Goal: Transaction & Acquisition: Purchase product/service

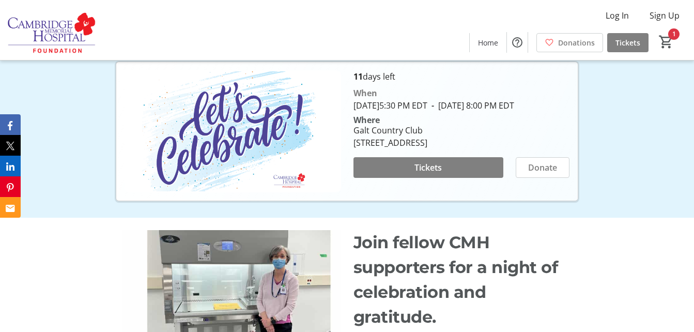
scroll to position [194, 0]
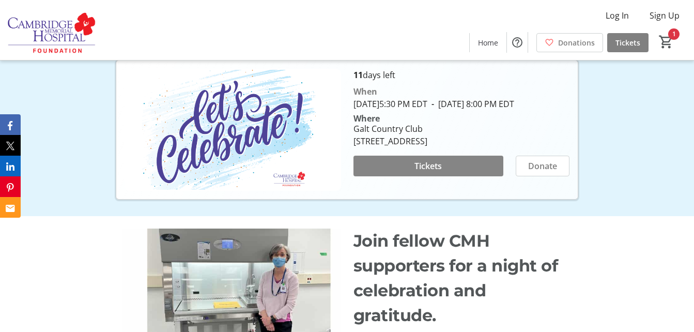
click at [438, 172] on span "Tickets" at bounding box center [428, 166] width 27 height 12
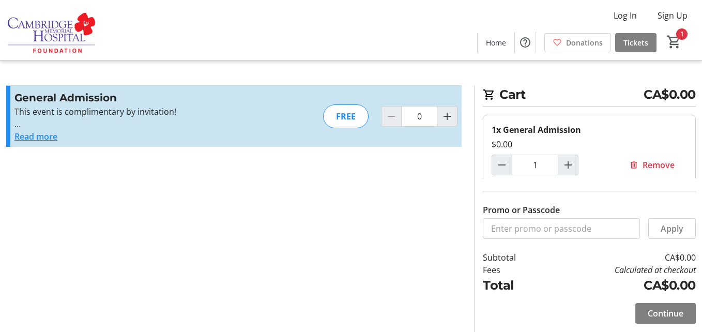
type input "1"
click at [48, 140] on button "Read more" at bounding box center [35, 136] width 43 height 12
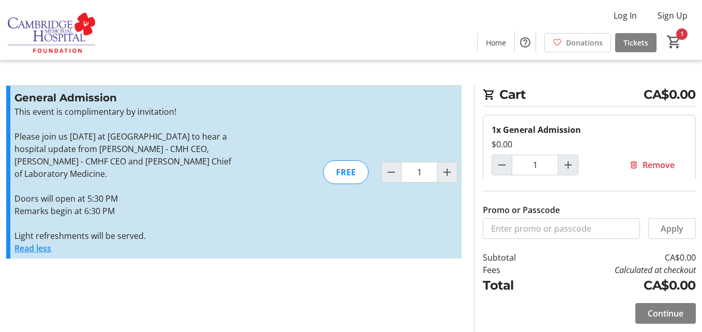
click at [372, 288] on section "Promo or Passcode Apply General Admission This event is complimentary by invita…" at bounding box center [234, 208] width 468 height 247
click at [286, 287] on section "Promo or Passcode Apply General Admission This event is complimentary by invita…" at bounding box center [234, 208] width 468 height 247
click at [269, 71] on div "Cart CA$0.00 1x General Admission $0.00 1 Remove Promo or Passcode Apply Subtot…" at bounding box center [351, 166] width 702 height 332
click at [512, 144] on div "$0.00" at bounding box center [589, 144] width 195 height 12
click at [658, 311] on span "Continue" at bounding box center [666, 313] width 36 height 12
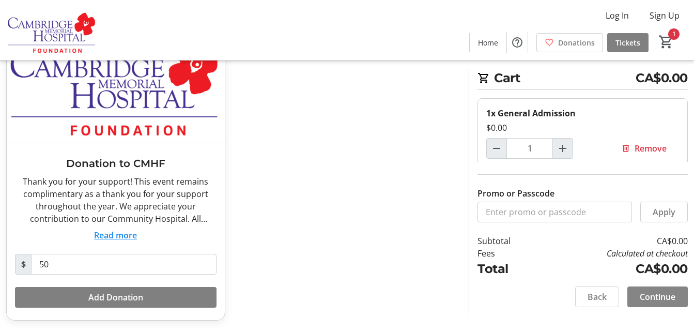
scroll to position [98, 0]
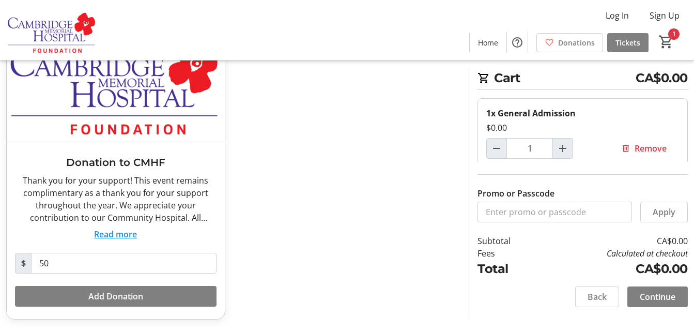
click at [116, 238] on button "Read more" at bounding box center [115, 234] width 43 height 12
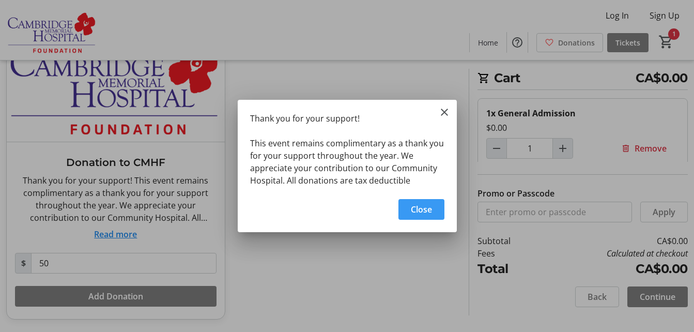
click at [427, 208] on span "Close" at bounding box center [421, 209] width 21 height 12
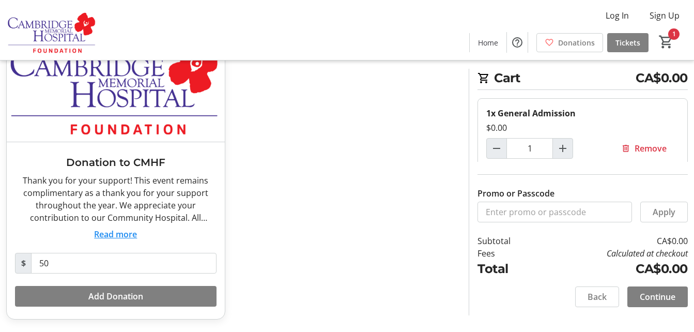
scroll to position [98, 0]
click at [140, 300] on span "Add Donation" at bounding box center [115, 296] width 55 height 12
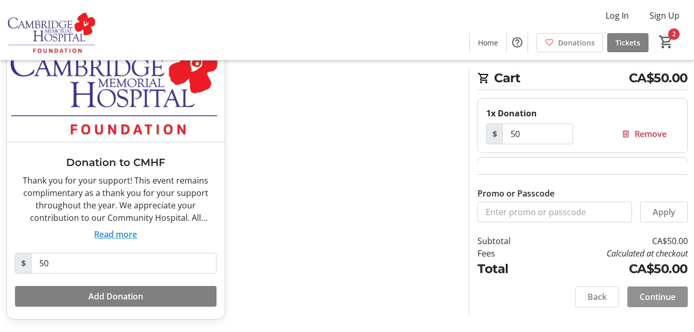
click at [653, 303] on span at bounding box center [657, 296] width 60 height 25
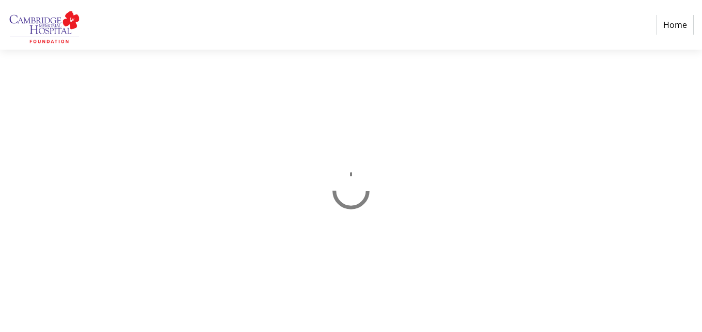
select select "CA"
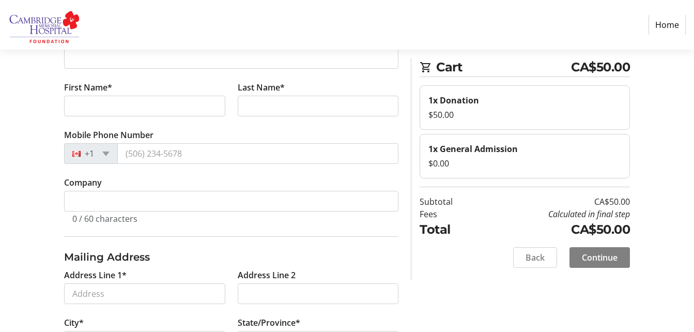
scroll to position [117, 0]
click at [598, 257] on span "Continue" at bounding box center [600, 257] width 36 height 12
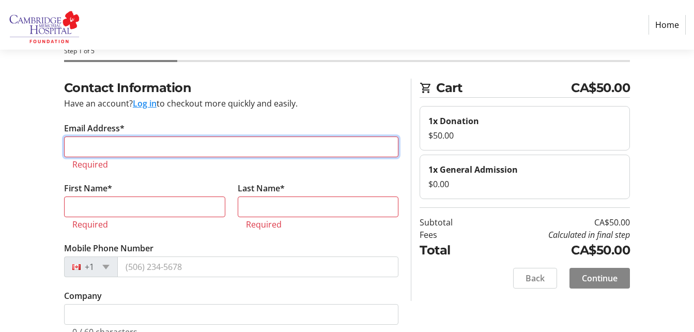
scroll to position [30, 0]
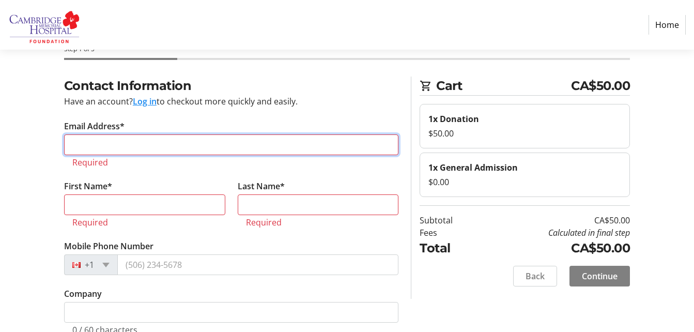
click at [129, 146] on input "Email Address*" at bounding box center [231, 144] width 335 height 21
click at [111, 147] on input "Email Address*" at bounding box center [231, 144] width 335 height 21
type input "[EMAIL_ADDRESS][DOMAIN_NAME]"
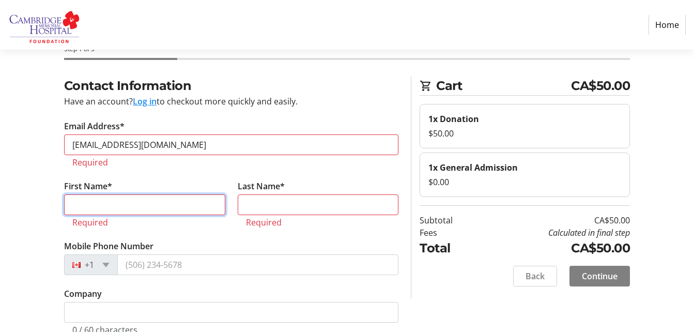
type input "[PERSON_NAME]"
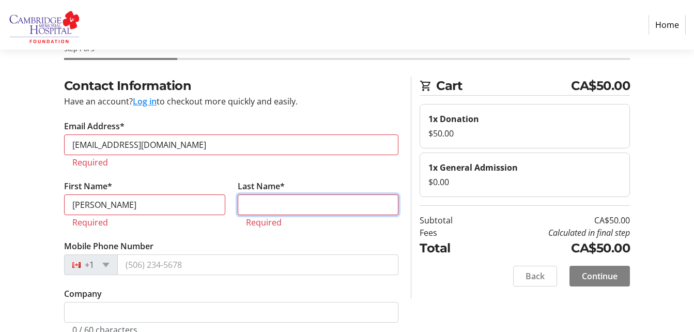
type input "[PERSON_NAME]"
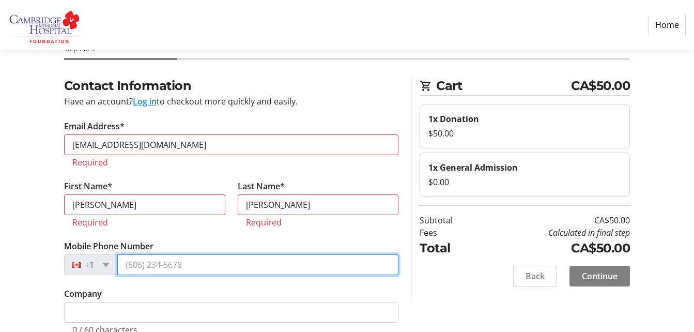
type input "[PHONE_NUMBER]"
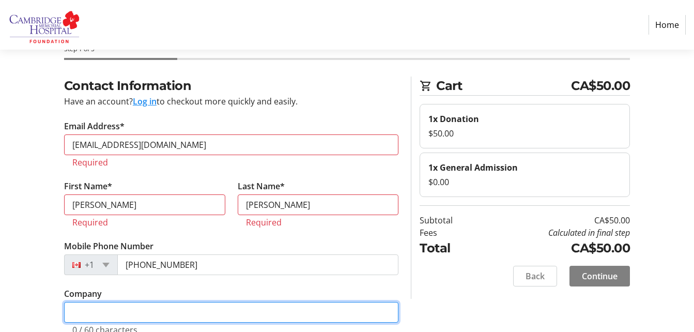
type input "retired"
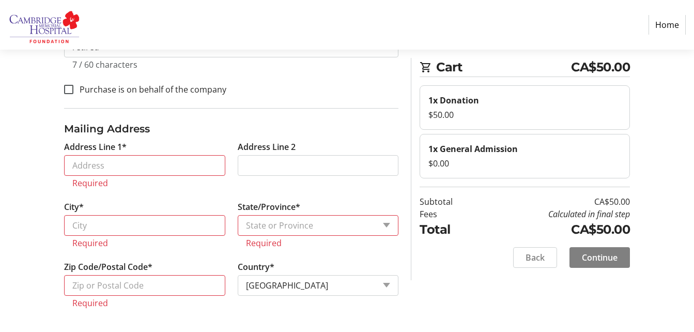
scroll to position [271, 0]
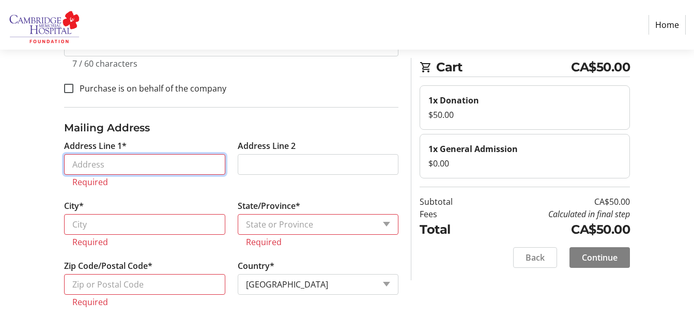
click at [188, 165] on input "Address Line 1*" at bounding box center [144, 164] width 161 height 21
type input "[STREET_ADDRESS]"
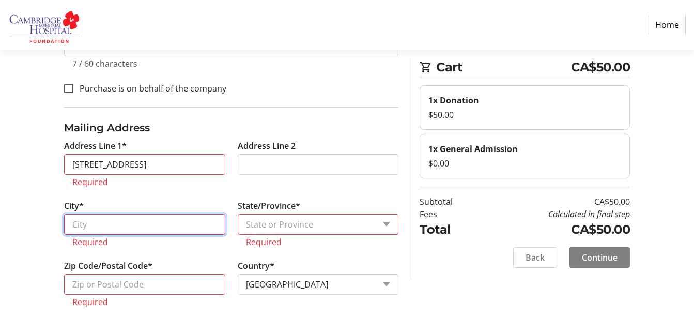
type input "Kitchener"
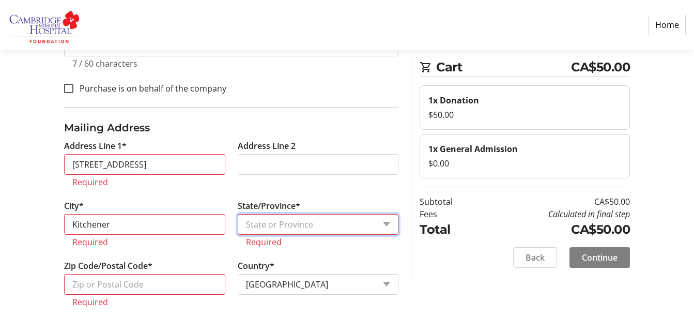
select select "ON"
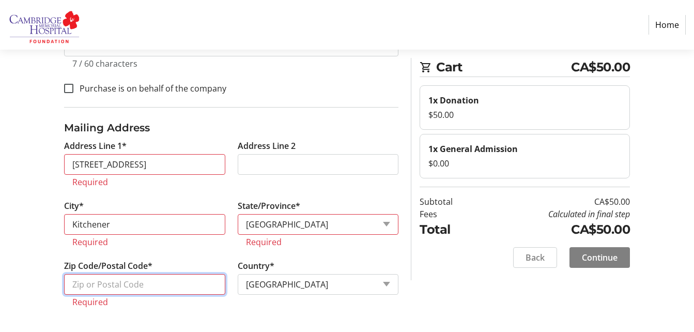
type input "N2A2P7"
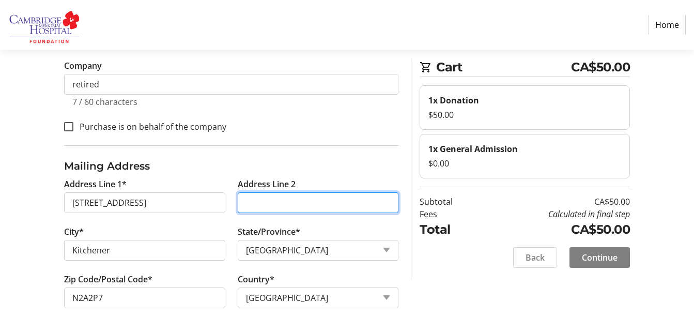
scroll to position [234, 0]
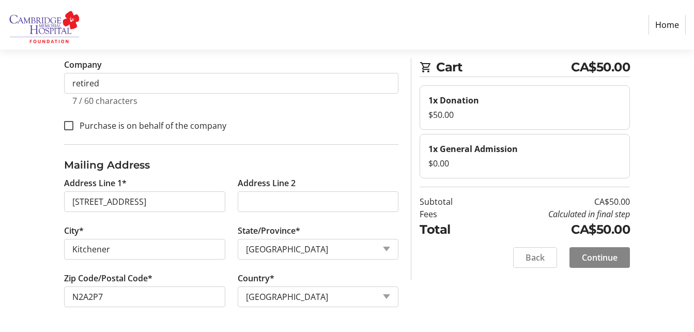
click at [604, 262] on span "Continue" at bounding box center [600, 257] width 36 height 12
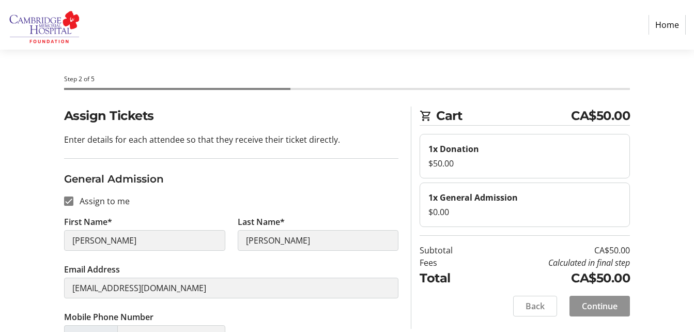
click at [596, 307] on span "Continue" at bounding box center [600, 306] width 36 height 12
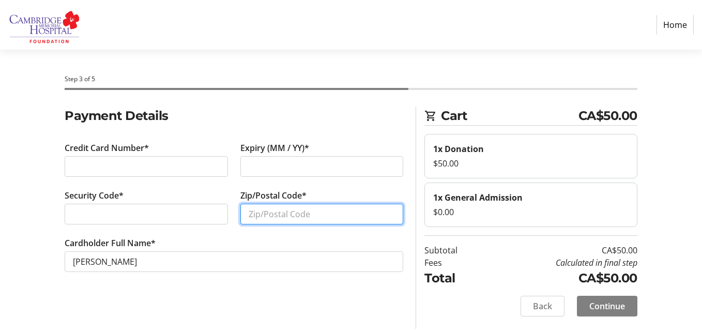
click at [349, 213] on input "Zip/Postal Code*" at bounding box center [321, 214] width 163 height 21
click at [342, 217] on input "Zip/Postal Code*" at bounding box center [321, 214] width 163 height 21
click at [309, 217] on input "Zip/Postal Code*" at bounding box center [321, 214] width 163 height 21
type input "N2A 2P7"
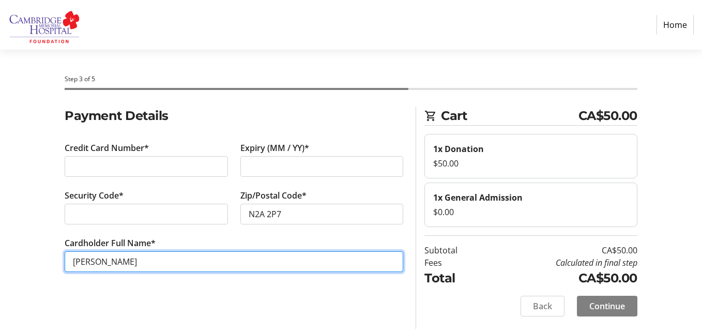
click at [260, 264] on input "[PERSON_NAME]" at bounding box center [234, 261] width 339 height 21
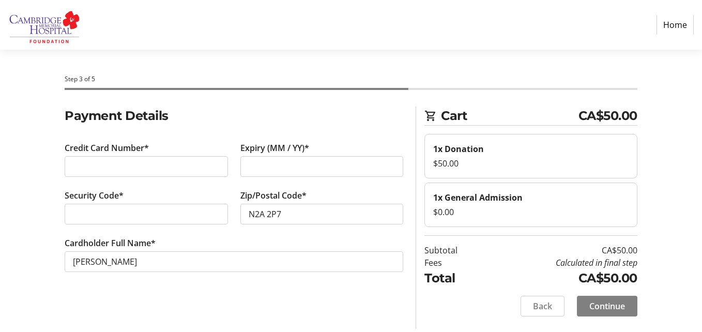
click at [303, 302] on div "Payment Details Credit Card Number* Expiry (MM / YY)* Security Code* Zip/Postal…" at bounding box center [233, 217] width 351 height 222
click at [614, 307] on span "Continue" at bounding box center [607, 306] width 36 height 12
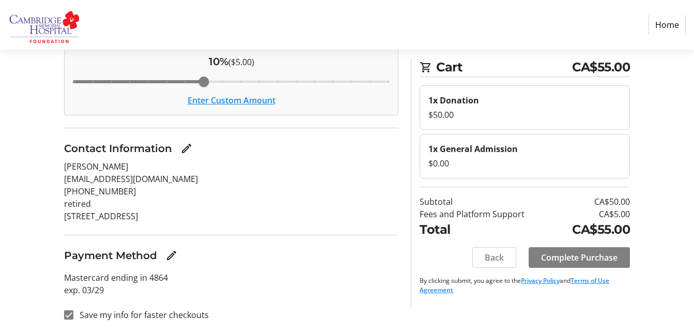
scroll to position [127, 0]
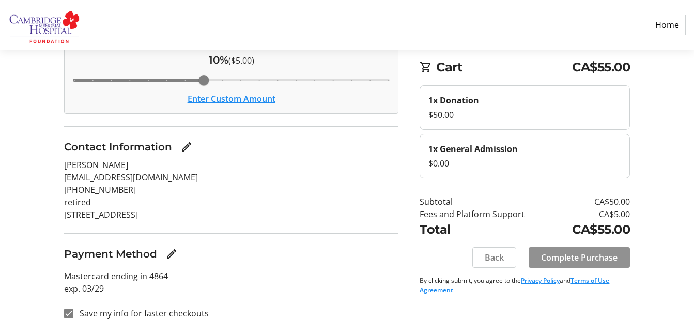
click at [598, 258] on span "Complete Purchase" at bounding box center [579, 257] width 76 height 12
